Goal: Transaction & Acquisition: Book appointment/travel/reservation

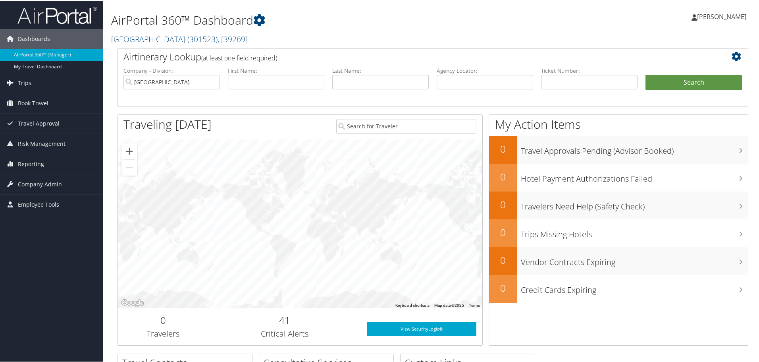
click at [34, 103] on span "Book Travel" at bounding box center [33, 102] width 31 height 20
click at [52, 142] on link "Book/Manage Online Trips" at bounding box center [51, 142] width 103 height 12
